Goal: Task Accomplishment & Management: Complete application form

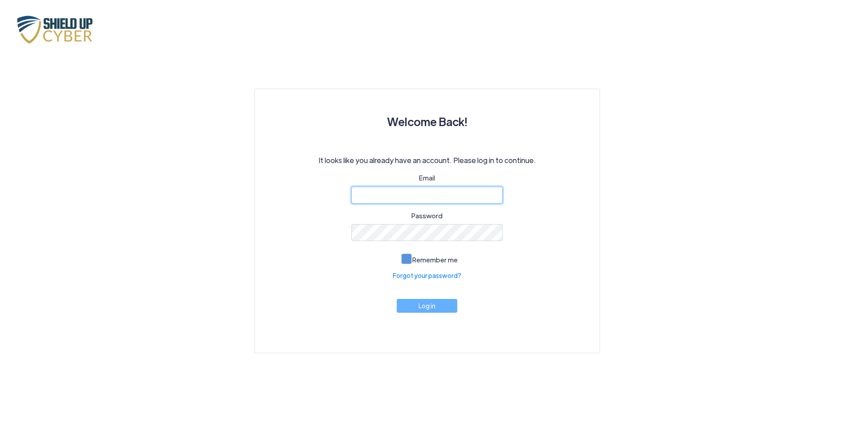
type input "[PERSON_NAME][EMAIL_ADDRESS][DOMAIN_NAME]"
click at [409, 259] on span at bounding box center [406, 258] width 11 height 11
click at [0, 0] on input "Remember me" at bounding box center [0, 0] width 0 height 0
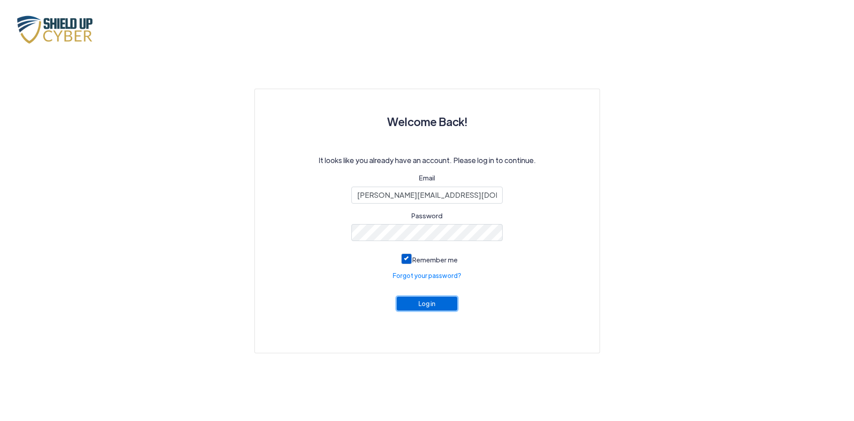
click at [426, 307] on button "Log in" at bounding box center [427, 303] width 61 height 14
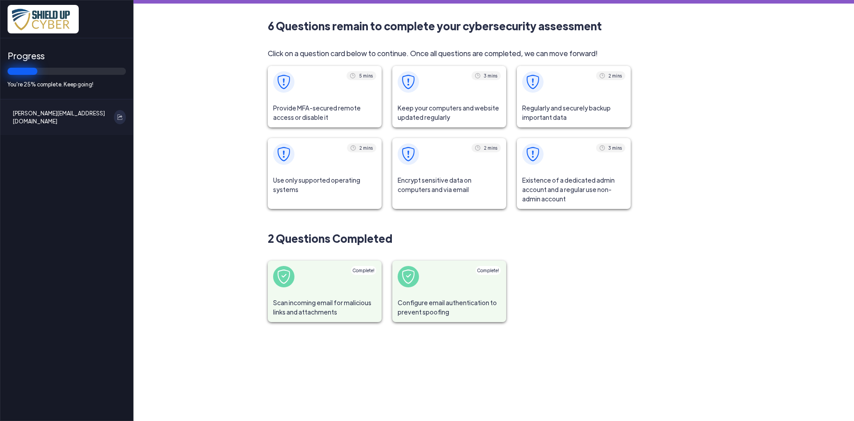
click at [319, 78] on span at bounding box center [325, 82] width 114 height 32
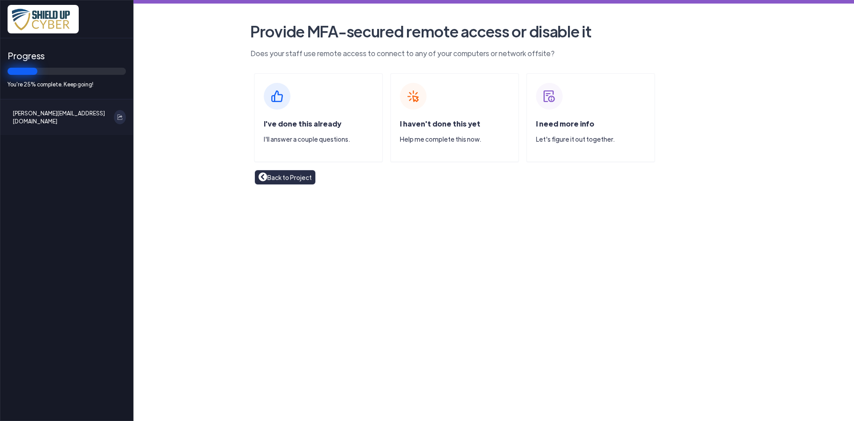
click at [414, 95] on img at bounding box center [413, 96] width 27 height 27
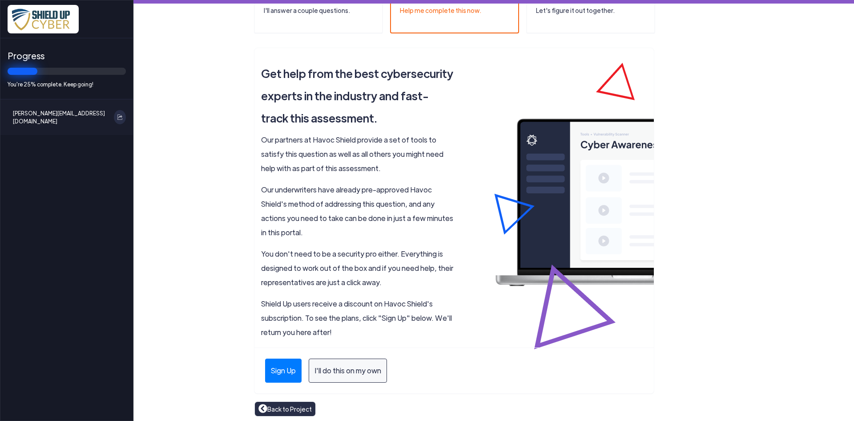
scroll to position [132, 0]
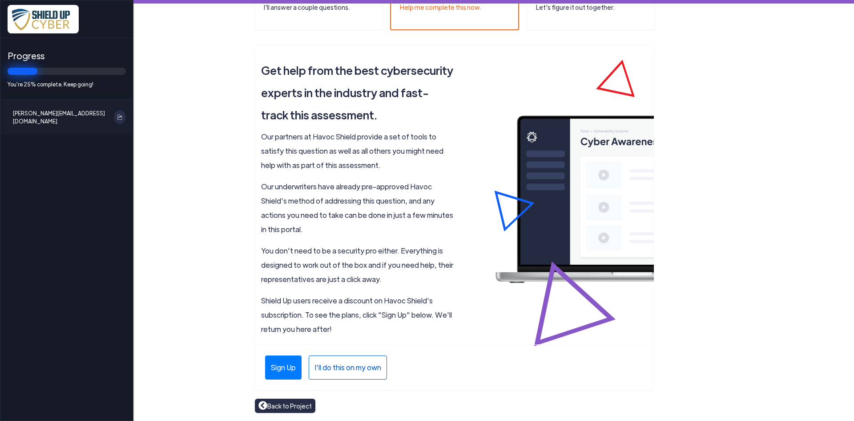
click at [349, 363] on div "I'll do this on my own" at bounding box center [348, 367] width 78 height 24
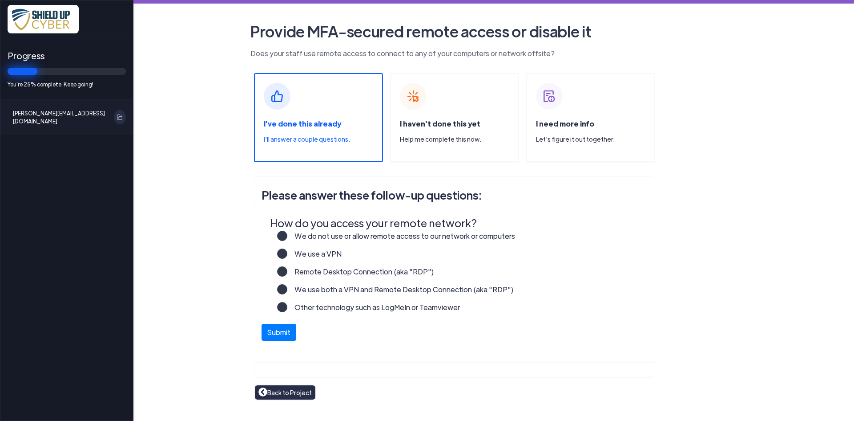
click at [287, 289] on label "We use both a VPN and Remote Desktop Connection (aka "RDP")" at bounding box center [400, 293] width 226 height 18
click at [0, 0] on input "We use both a VPN and Remote Desktop Connection (aka "RDP")" at bounding box center [0, 0] width 0 height 0
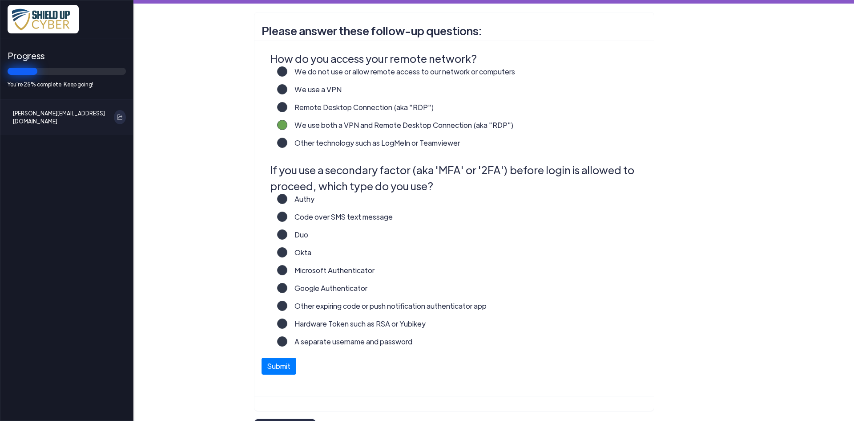
scroll to position [178, 0]
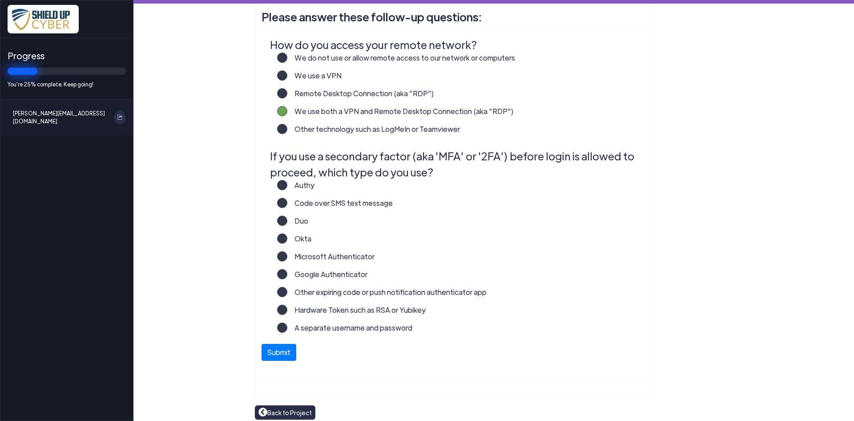
click at [287, 328] on label "A separate username and password" at bounding box center [349, 331] width 125 height 18
click at [0, 0] on input "A separate username and password" at bounding box center [0, 0] width 0 height 0
click at [279, 354] on button "Submit" at bounding box center [279, 349] width 35 height 17
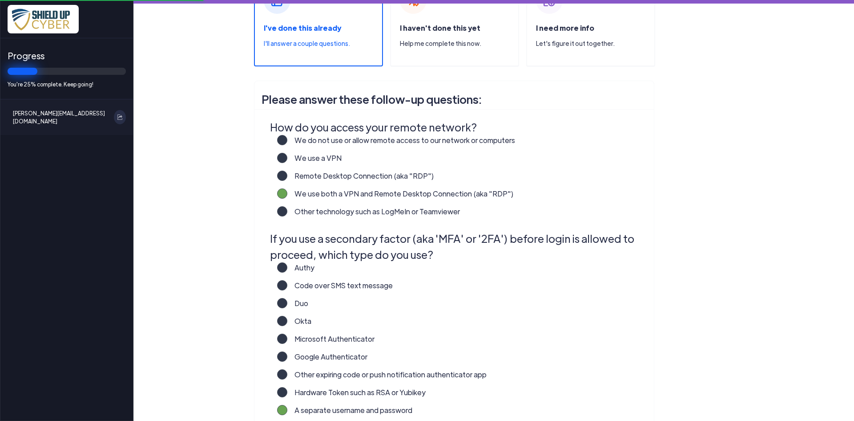
scroll to position [71, 0]
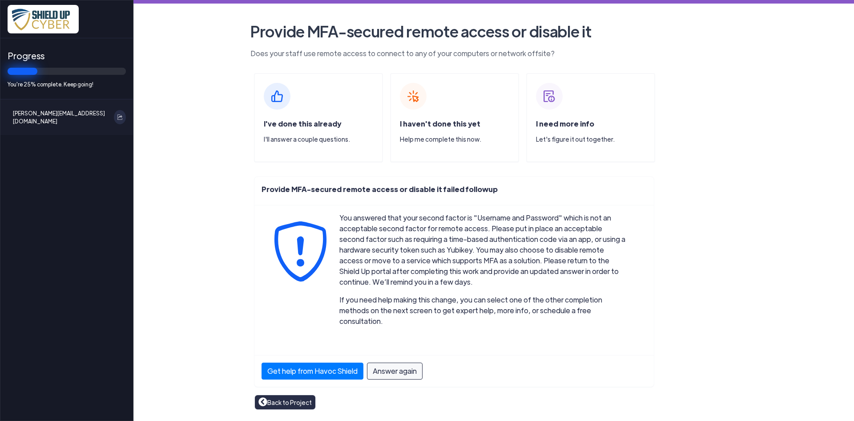
click at [292, 101] on div "I've done this already I'll answer a couple questions." at bounding box center [318, 117] width 129 height 89
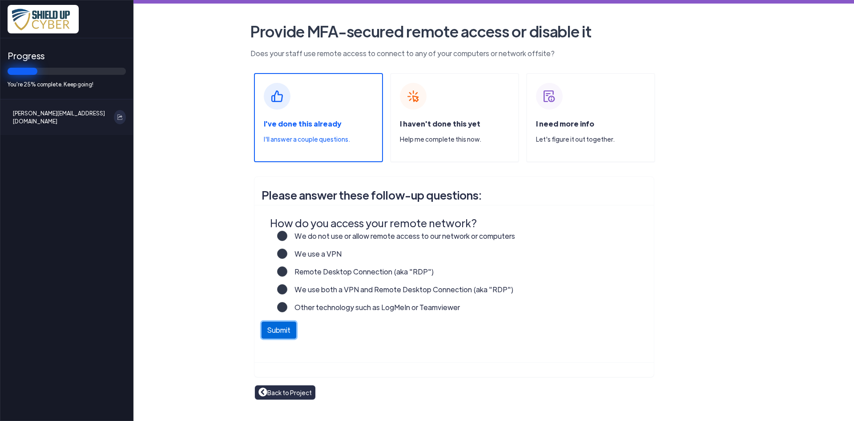
click at [281, 333] on button "Submit" at bounding box center [279, 329] width 35 height 17
click at [287, 290] on label "We use both a VPN and Remote Desktop Connection (aka "RDP")" at bounding box center [400, 293] width 226 height 18
click at [0, 0] on input "We use both a VPN and Remote Desktop Connection (aka "RDP")" at bounding box center [0, 0] width 0 height 0
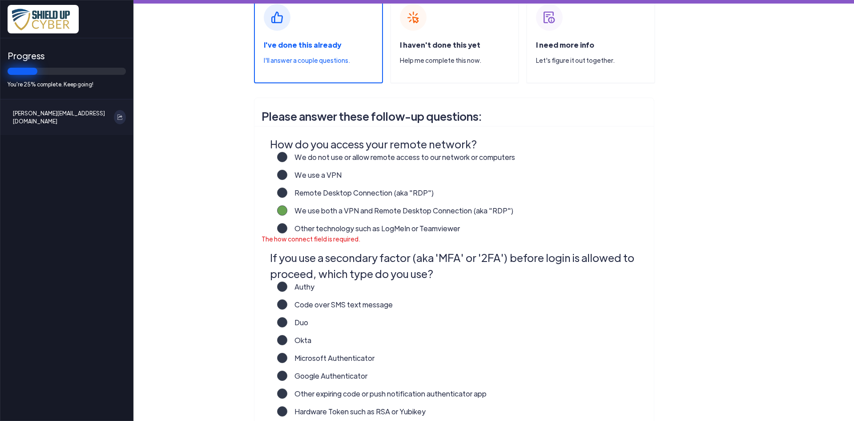
scroll to position [187, 0]
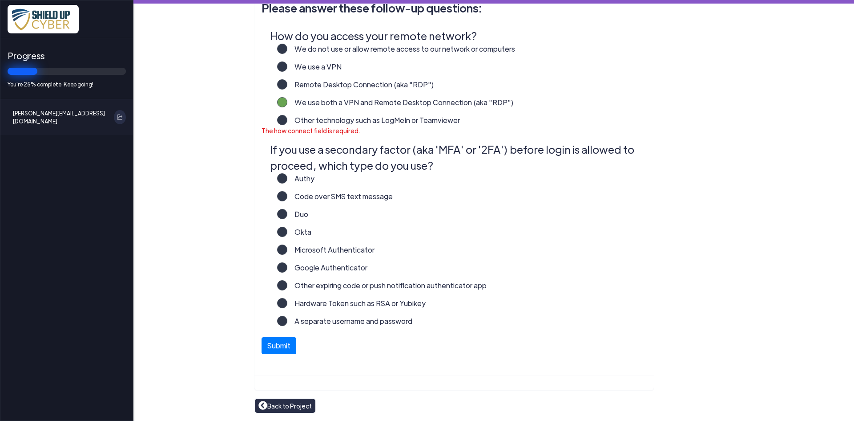
click at [287, 250] on label "Microsoft Authenticator" at bounding box center [330, 253] width 87 height 18
click at [0, 0] on input "Microsoft Authenticator" at bounding box center [0, 0] width 0 height 0
click at [287, 250] on label "Microsoft Authenticator" at bounding box center [330, 253] width 87 height 18
click at [0, 0] on input "Microsoft Authenticator" at bounding box center [0, 0] width 0 height 0
click at [274, 342] on button "Submit" at bounding box center [279, 343] width 35 height 17
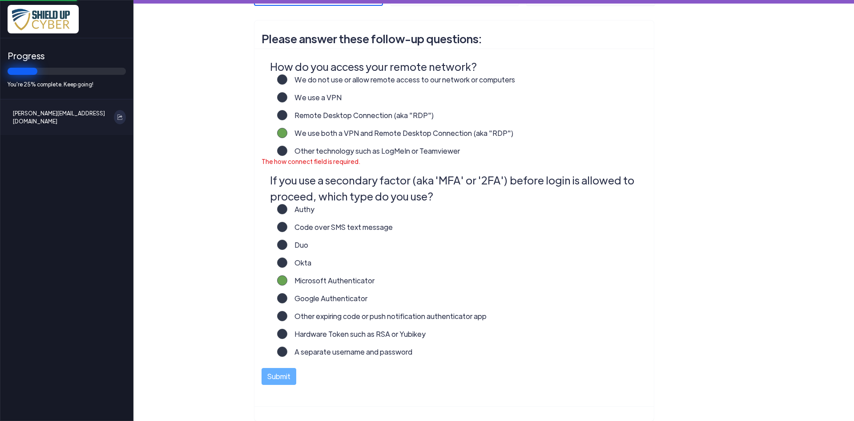
scroll to position [142, 0]
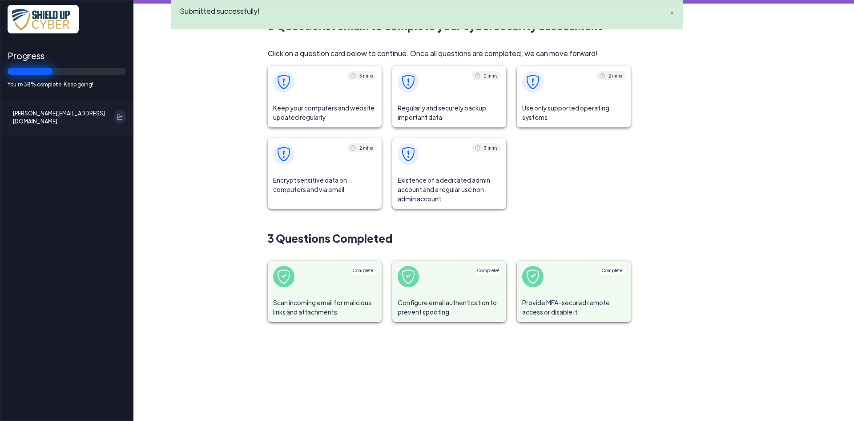
click at [444, 91] on span at bounding box center [449, 82] width 114 height 32
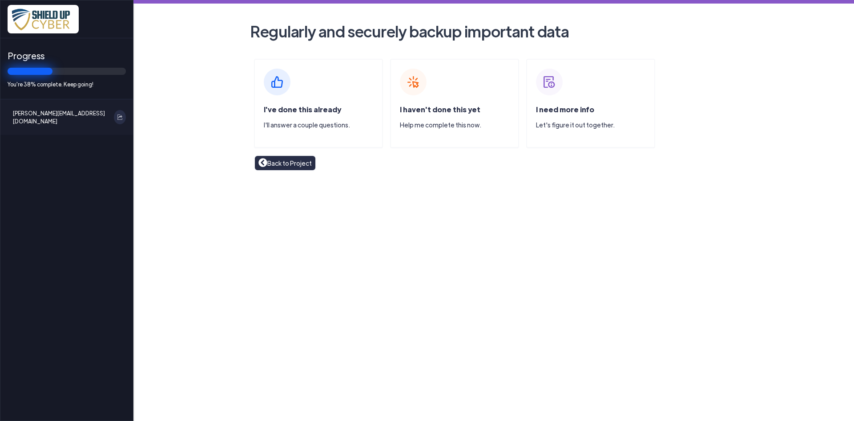
click at [422, 100] on div "I haven't done this yet Help me complete this now." at bounding box center [454, 103] width 129 height 89
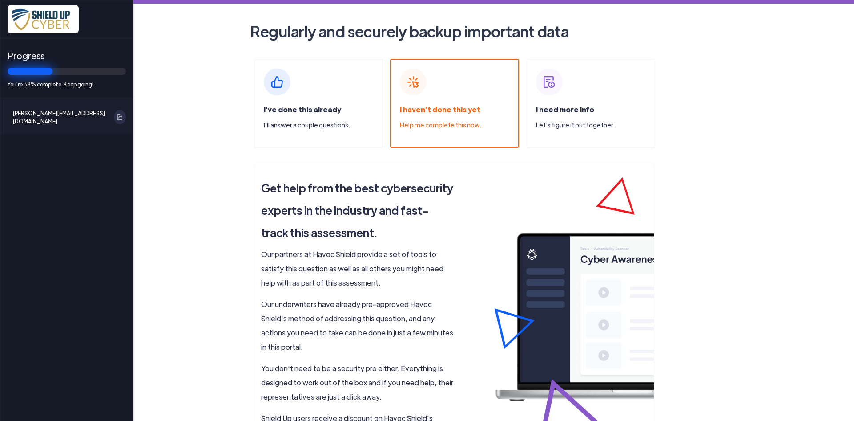
click at [278, 85] on img at bounding box center [277, 82] width 27 height 27
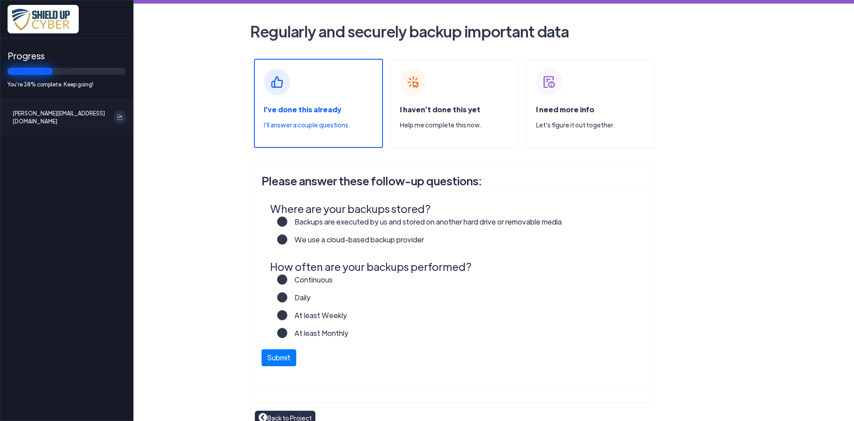
click at [287, 219] on label "Backups are executed by us and stored on another hard drive or removable media" at bounding box center [424, 225] width 275 height 18
click at [0, 0] on input "Backups are executed by us and stored on another hard drive or removable media" at bounding box center [0, 0] width 0 height 0
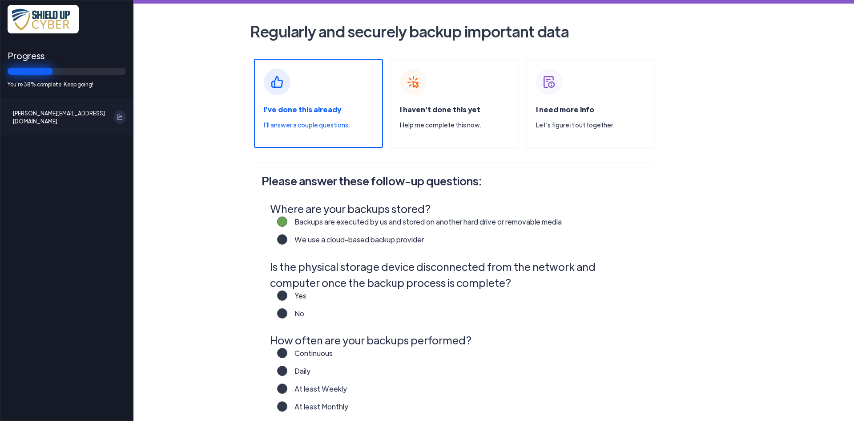
click at [287, 240] on label "We use a cloud-based backup provider" at bounding box center [355, 243] width 137 height 18
click at [0, 0] on input "We use a cloud-based backup provider" at bounding box center [0, 0] width 0 height 0
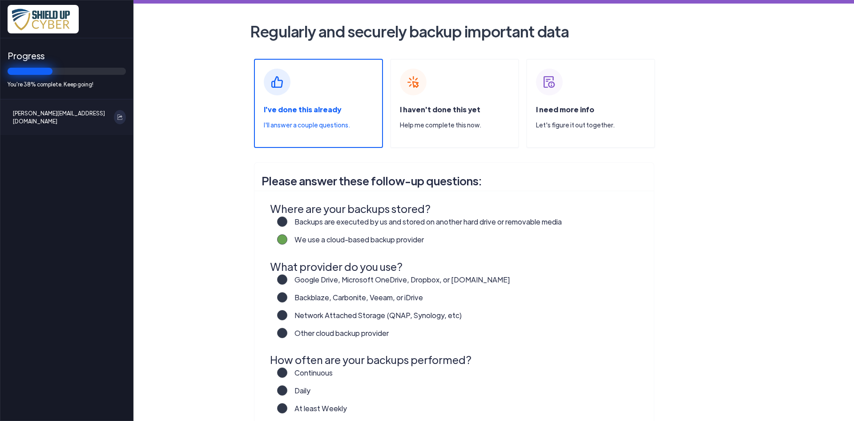
click at [287, 220] on label "Backups are executed by us and stored on another hard drive or removable media" at bounding box center [424, 225] width 275 height 18
click at [0, 0] on input "Backups are executed by us and stored on another hard drive or removable media" at bounding box center [0, 0] width 0 height 0
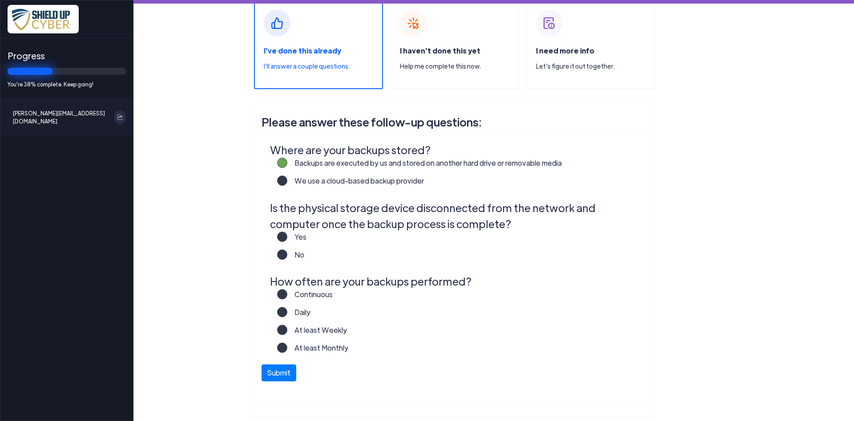
scroll to position [86, 0]
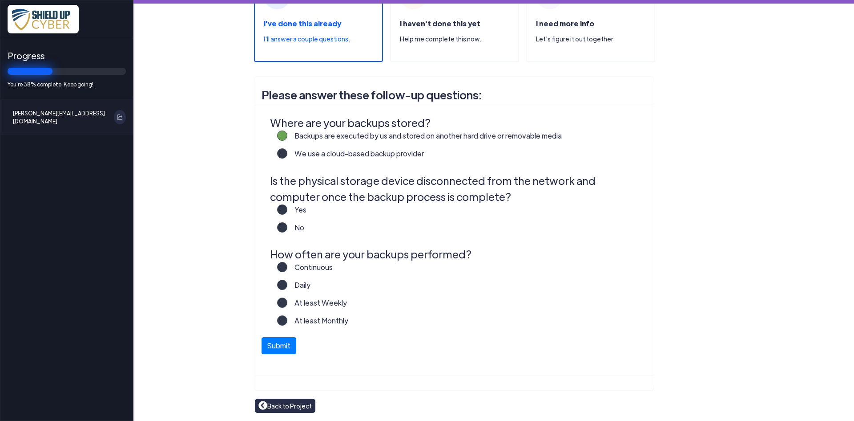
click at [287, 212] on label "Yes" at bounding box center [296, 213] width 19 height 18
click at [0, 0] on input "Yes" at bounding box center [0, 0] width 0 height 0
click at [287, 303] on label "At least Weekly" at bounding box center [317, 306] width 60 height 18
click at [0, 0] on input "At least Weekly" at bounding box center [0, 0] width 0 height 0
click at [279, 346] on button "Submit" at bounding box center [279, 343] width 35 height 17
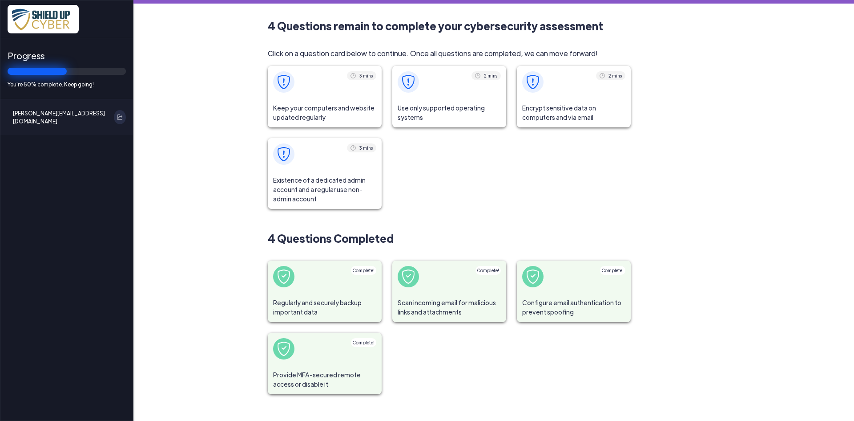
click at [573, 89] on span at bounding box center [574, 82] width 114 height 32
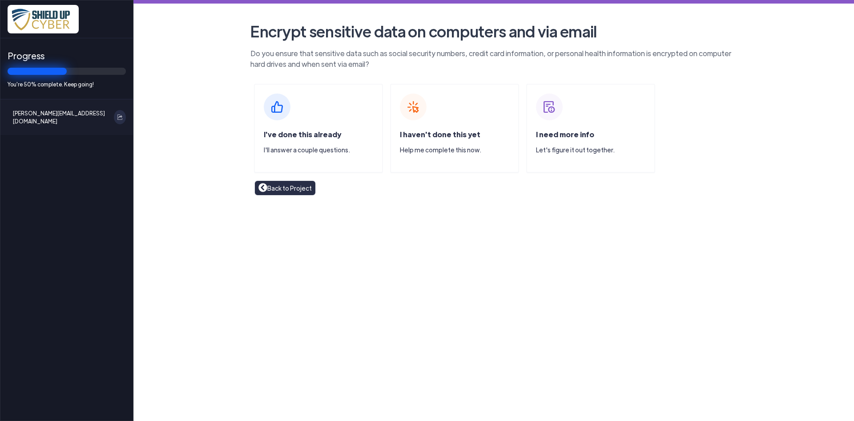
click at [444, 131] on span "I haven't done this yet" at bounding box center [440, 133] width 81 height 9
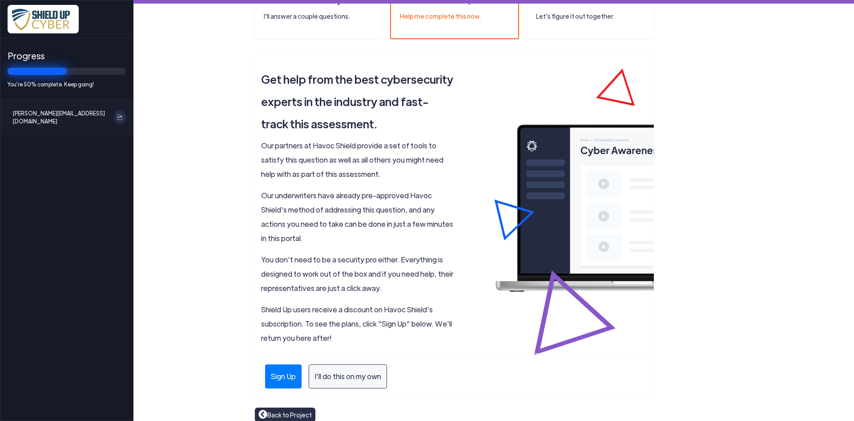
scroll to position [142, 0]
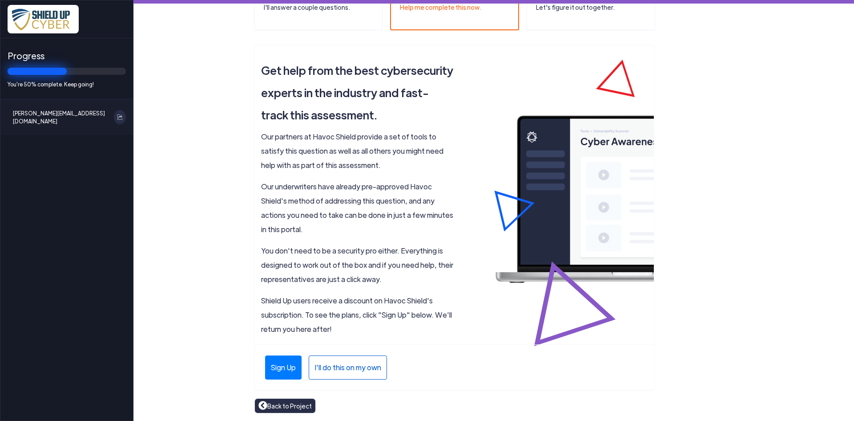
click at [365, 365] on div "I'll do this on my own" at bounding box center [348, 367] width 78 height 24
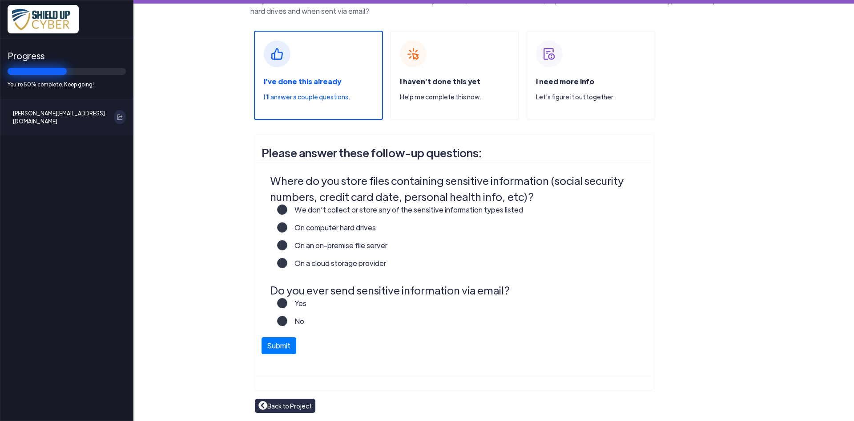
scroll to position [53, 0]
click at [287, 224] on label "On computer hard drives" at bounding box center [331, 231] width 89 height 18
click at [0, 0] on input "On computer hard drives" at bounding box center [0, 0] width 0 height 0
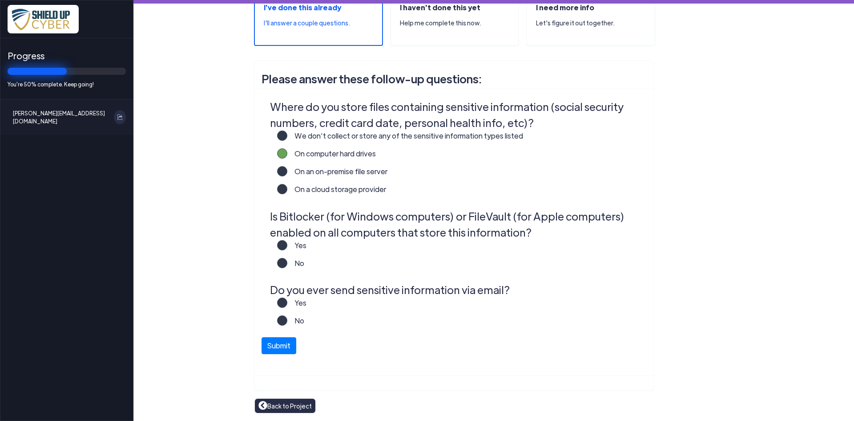
click at [287, 246] on label "Yes" at bounding box center [296, 249] width 19 height 18
click at [0, 0] on input "Yes" at bounding box center [0, 0] width 0 height 0
click at [287, 303] on label "Yes" at bounding box center [296, 306] width 19 height 18
click at [0, 0] on input "Yes" at bounding box center [0, 0] width 0 height 0
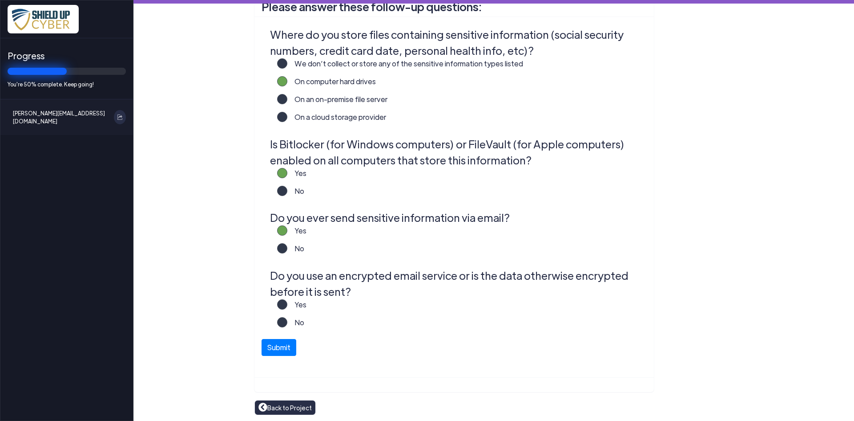
scroll to position [201, 0]
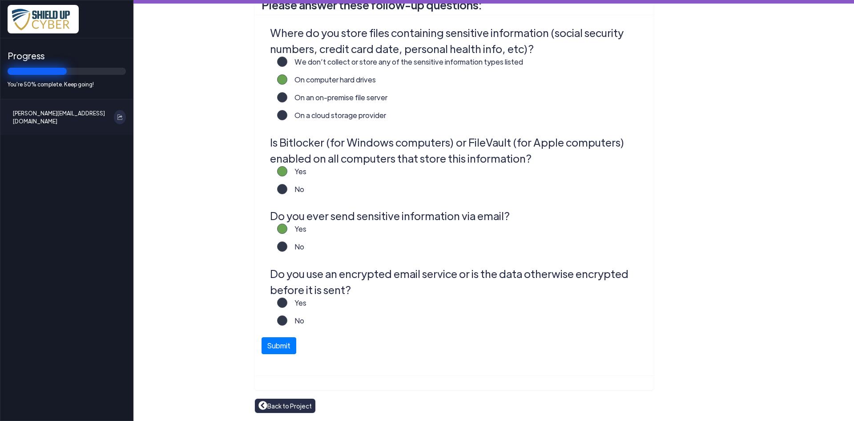
click at [287, 301] on label "Yes" at bounding box center [296, 306] width 19 height 18
click at [0, 0] on input "Yes" at bounding box center [0, 0] width 0 height 0
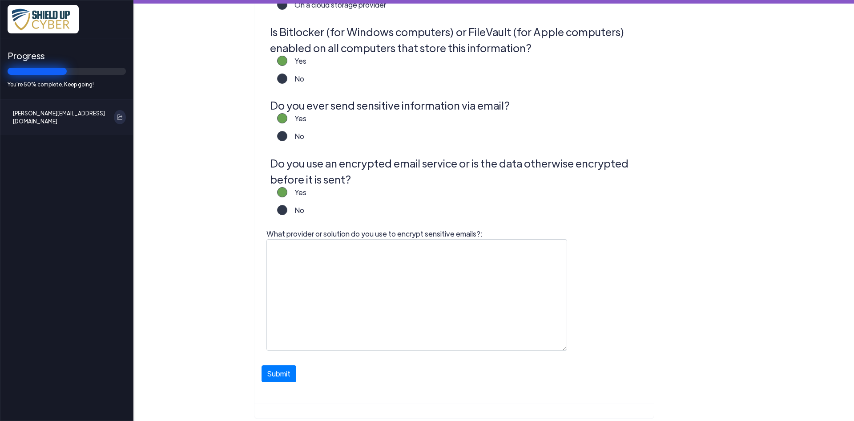
scroll to position [334, 0]
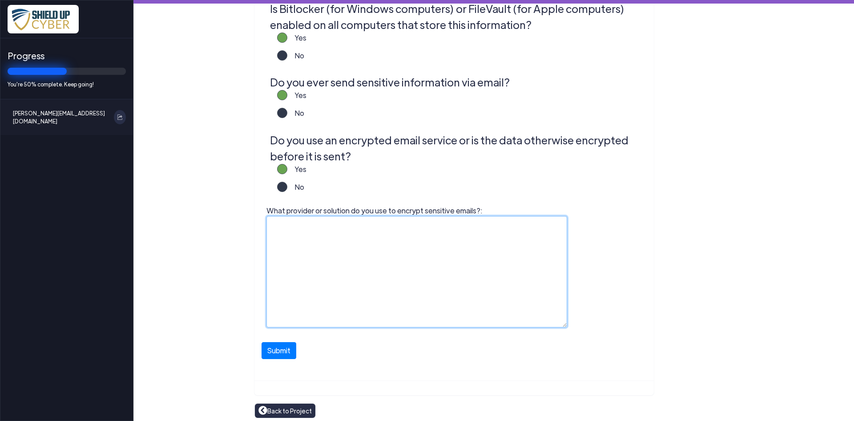
click at [354, 240] on textarea "What provider or solution do you use to encrypt sensitive emails?:" at bounding box center [417, 271] width 301 height 111
type textarea "Password protect the PDF"
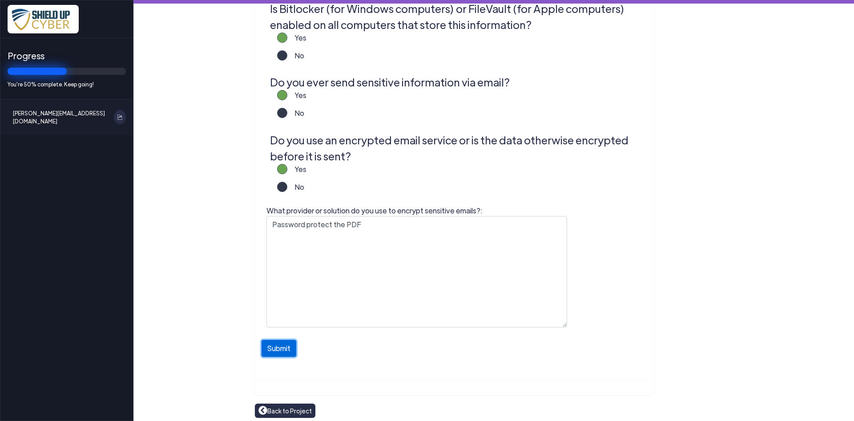
click at [278, 352] on button "Submit" at bounding box center [279, 348] width 35 height 17
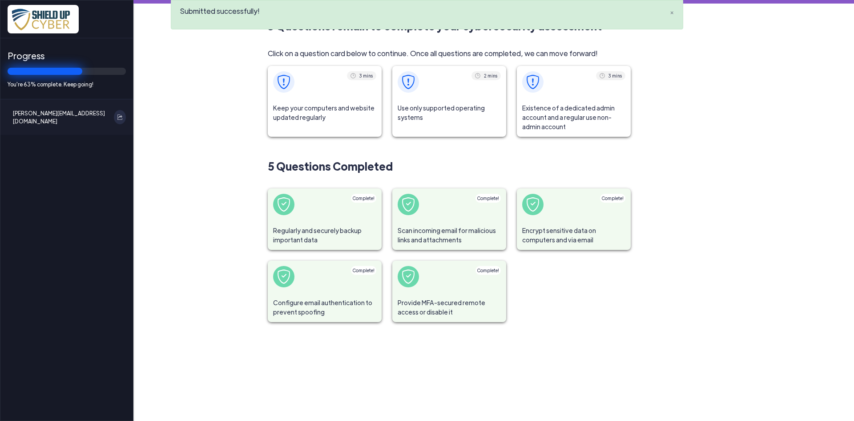
click at [316, 105] on span "Keep your computers and website updated regularly" at bounding box center [325, 112] width 114 height 29
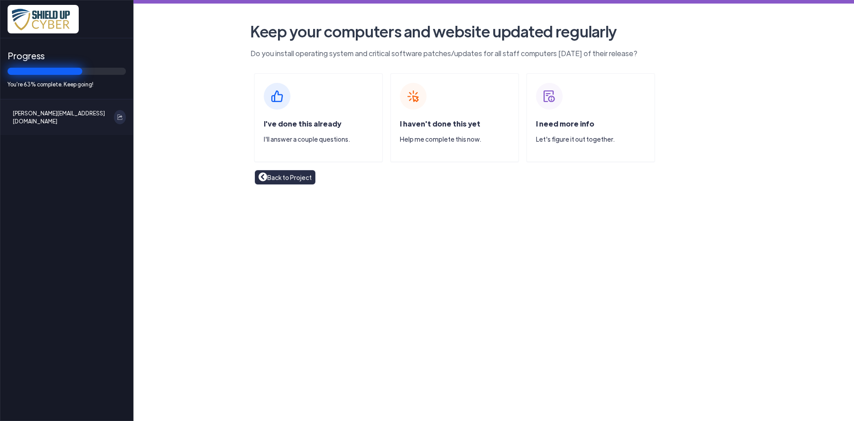
click at [432, 99] on div "I haven't done this yet Help me complete this now." at bounding box center [454, 117] width 129 height 89
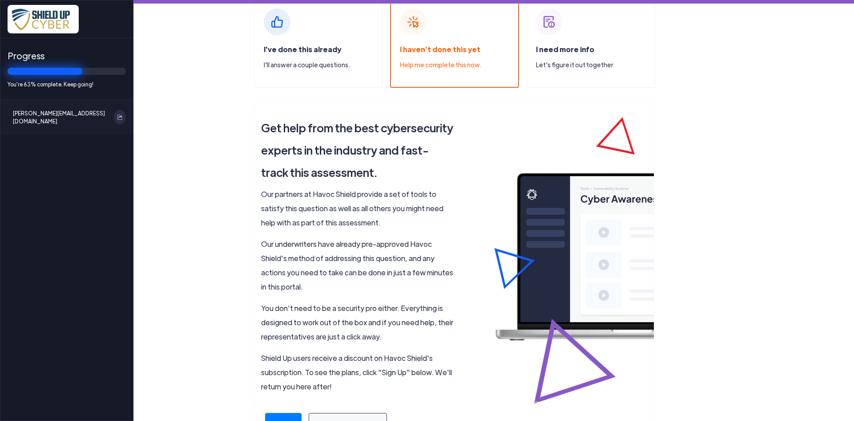
scroll to position [132, 0]
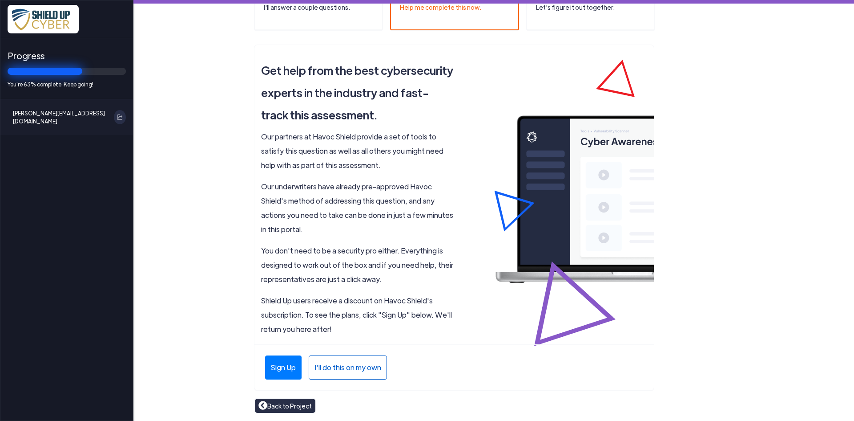
click at [342, 376] on div "I'll do this on my own" at bounding box center [348, 367] width 78 height 24
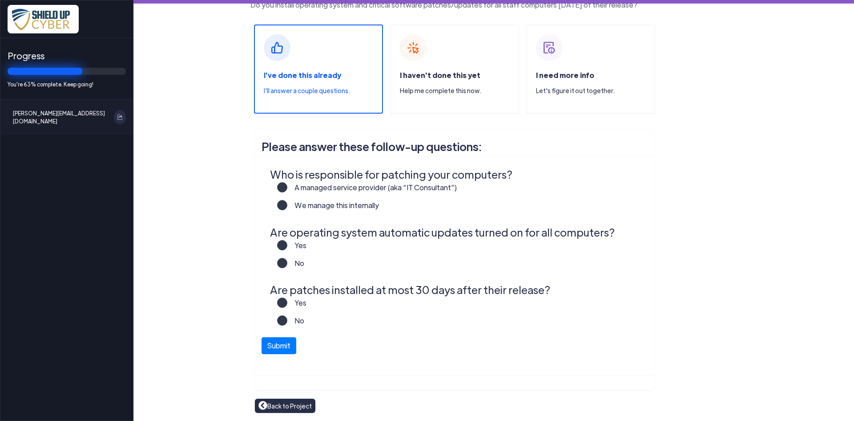
click at [287, 185] on label "A managed service provider (aka “IT Consultant”)" at bounding box center [372, 191] width 170 height 18
click at [0, 0] on input "A managed service provider (aka “IT Consultant”)" at bounding box center [0, 0] width 0 height 0
click at [287, 245] on label "Yes" at bounding box center [296, 249] width 19 height 18
click at [0, 0] on input "Yes" at bounding box center [0, 0] width 0 height 0
click at [287, 301] on label "Yes" at bounding box center [296, 306] width 19 height 18
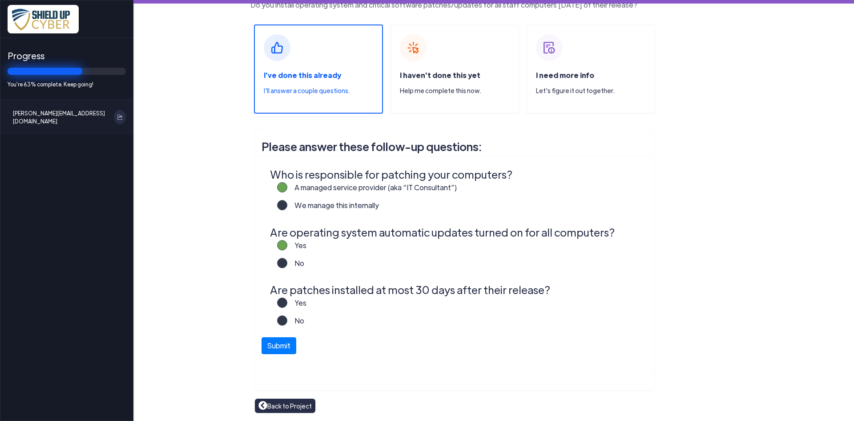
click at [0, 0] on input "Yes" at bounding box center [0, 0] width 0 height 0
click at [279, 344] on button "Submit" at bounding box center [279, 343] width 35 height 17
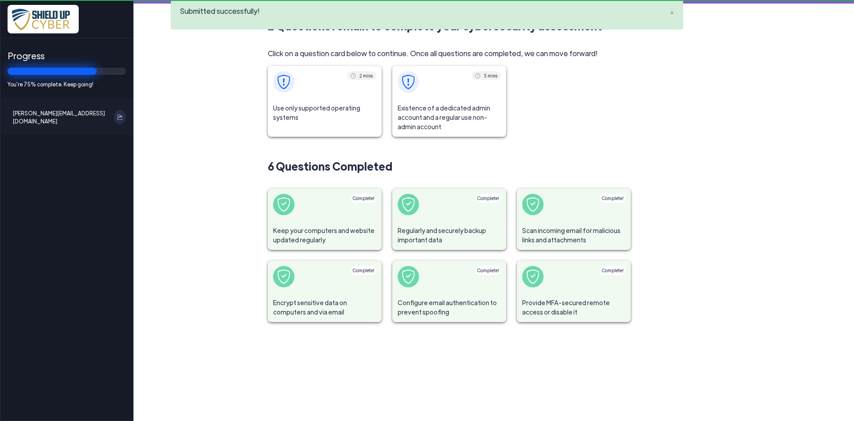
click at [355, 312] on span "Encrypt sensitive data on computers and via email" at bounding box center [325, 306] width 114 height 29
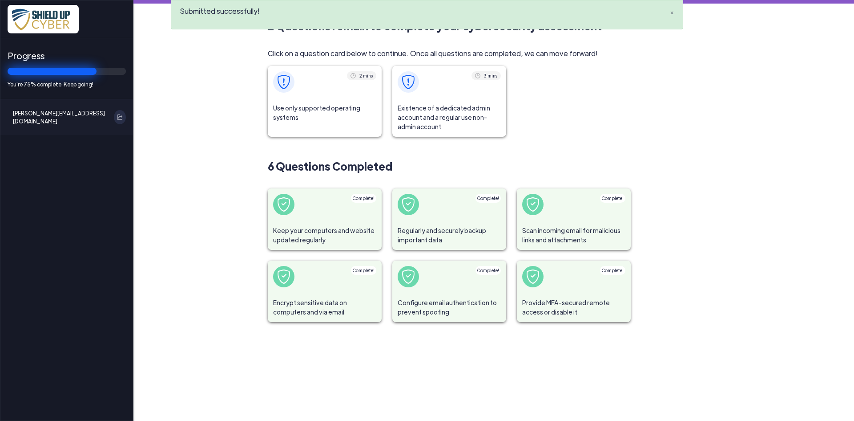
click at [292, 94] on span at bounding box center [325, 82] width 114 height 32
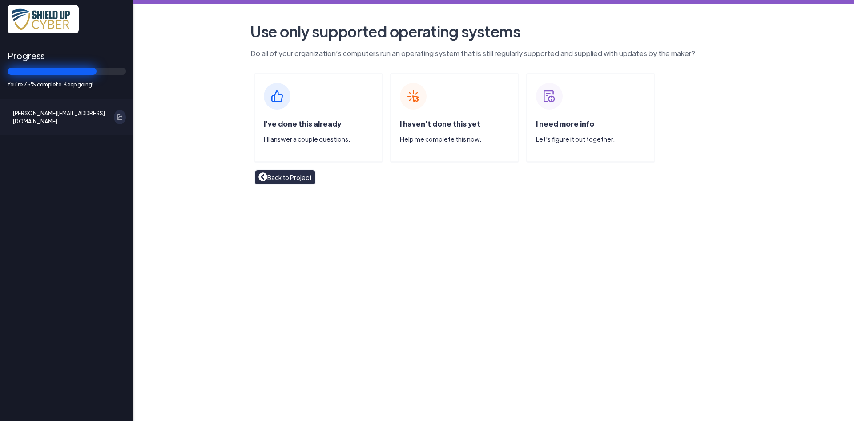
click at [417, 102] on img at bounding box center [413, 96] width 27 height 27
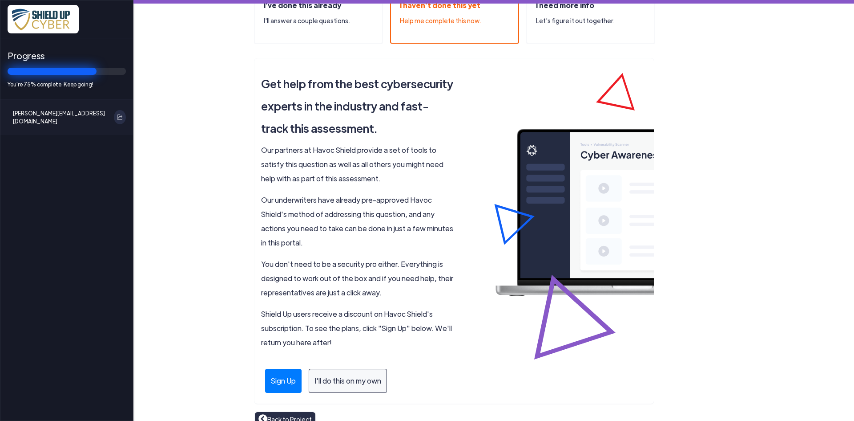
scroll to position [132, 0]
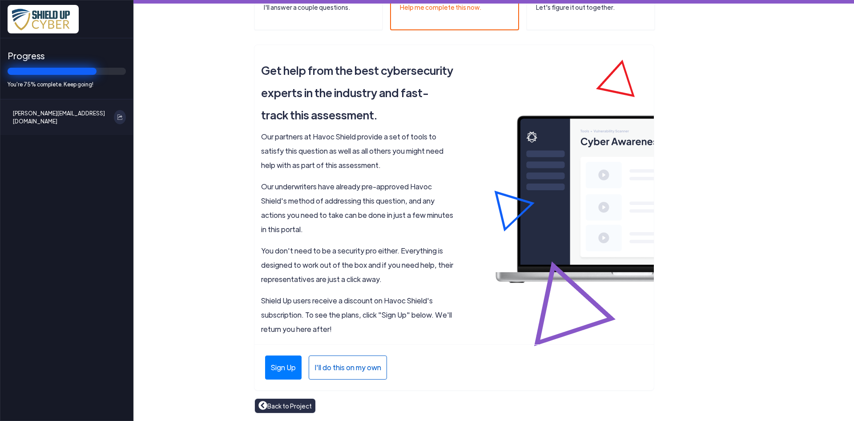
click at [335, 368] on div "I'll do this on my own" at bounding box center [348, 367] width 78 height 24
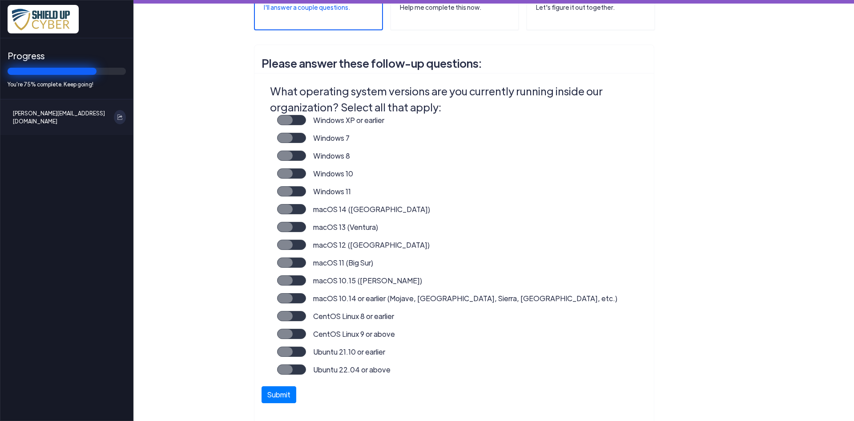
click at [306, 175] on label "Windows 10" at bounding box center [329, 177] width 47 height 18
click at [0, 0] on input "Windows 10" at bounding box center [0, 0] width 0 height 0
click at [306, 192] on label "Windows 11" at bounding box center [328, 195] width 45 height 18
click at [0, 0] on input "Windows 11" at bounding box center [0, 0] width 0 height 0
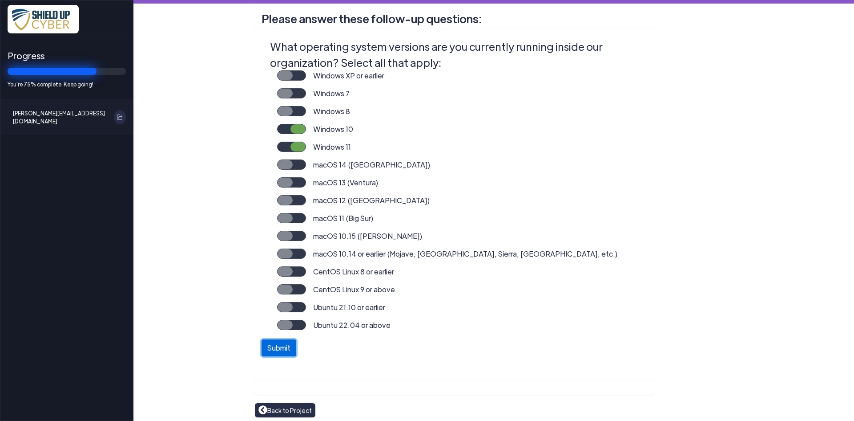
click at [277, 348] on button "Submit" at bounding box center [279, 347] width 35 height 17
